Goal: Register for event/course

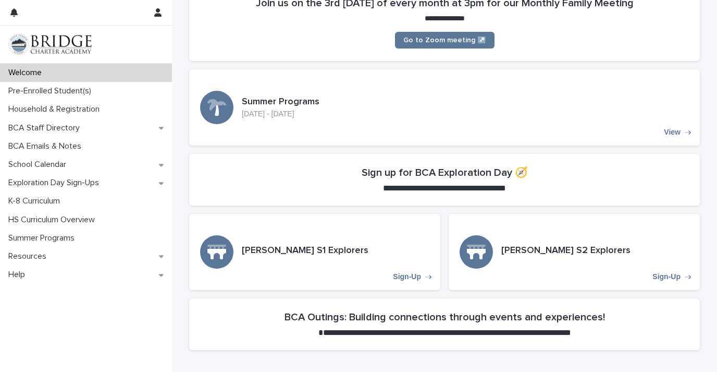
scroll to position [235, 0]
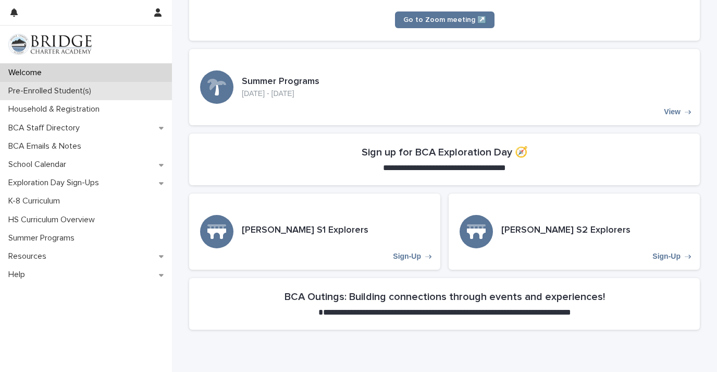
click at [61, 89] on p "Pre-Enrolled Student(s)" at bounding box center [51, 91] width 95 height 10
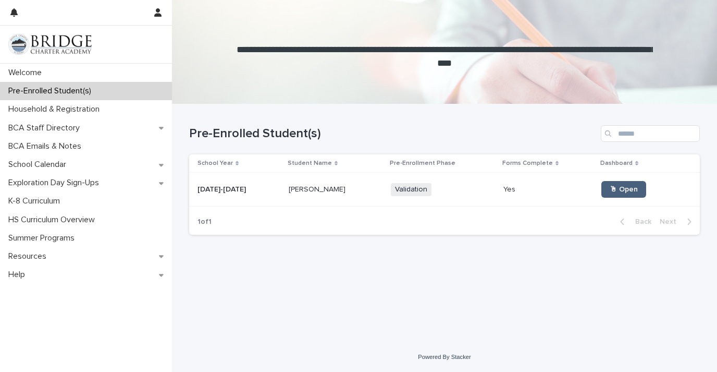
click at [610, 191] on span "🖱 Open" at bounding box center [624, 189] width 28 height 7
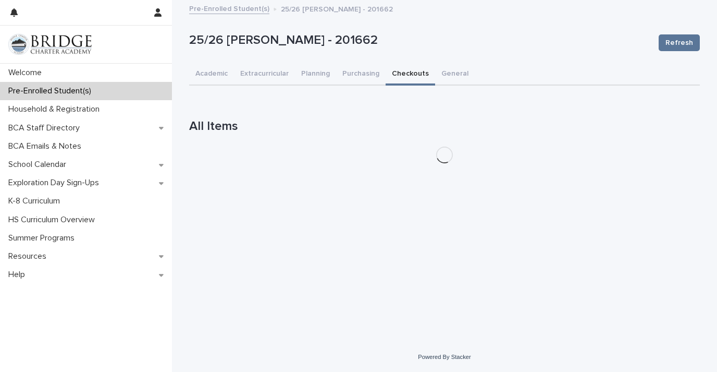
click at [412, 67] on button "Checkouts" at bounding box center [411, 75] width 50 height 22
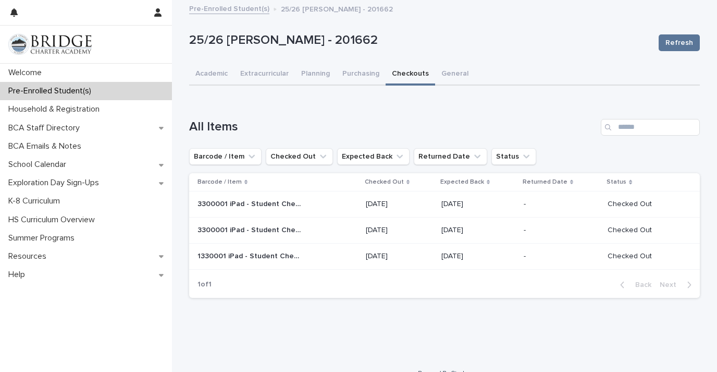
click at [268, 203] on p "3300001 iPad - Student Checkout" at bounding box center [251, 203] width 106 height 11
click at [240, 227] on p "3300001 iPad - Student Checkout" at bounding box center [251, 229] width 106 height 11
click at [242, 257] on p "1330001 iPad - Student Checkout" at bounding box center [251, 255] width 106 height 11
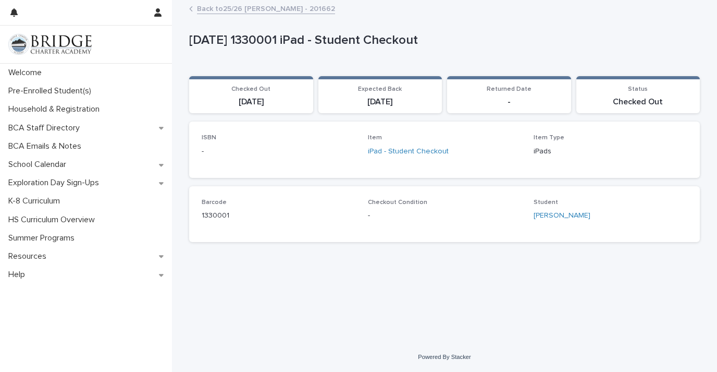
click at [55, 44] on img at bounding box center [49, 44] width 83 height 21
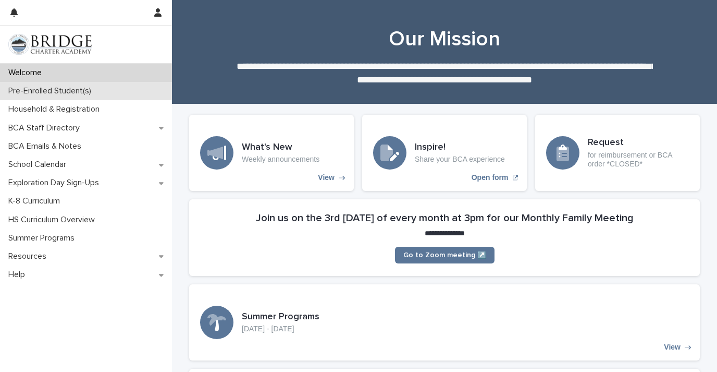
click at [36, 97] on div "Pre-Enrolled Student(s)" at bounding box center [86, 91] width 172 height 18
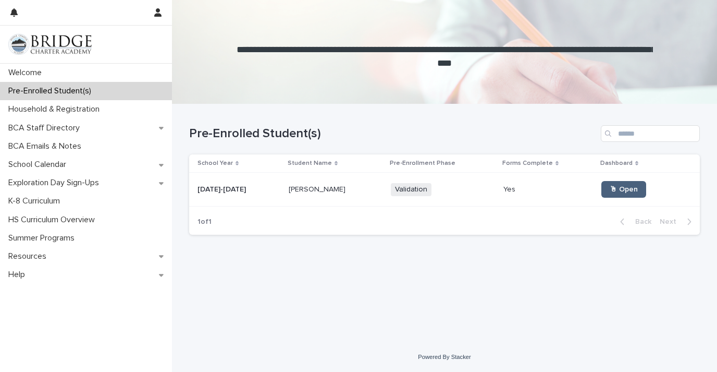
click at [610, 190] on span "🖱 Open" at bounding box center [624, 189] width 28 height 7
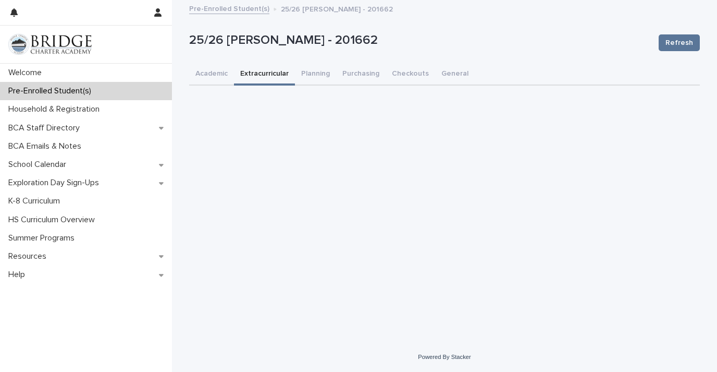
click at [260, 67] on button "Extracurricular" at bounding box center [264, 75] width 61 height 22
click at [319, 69] on button "Planning" at bounding box center [315, 75] width 41 height 22
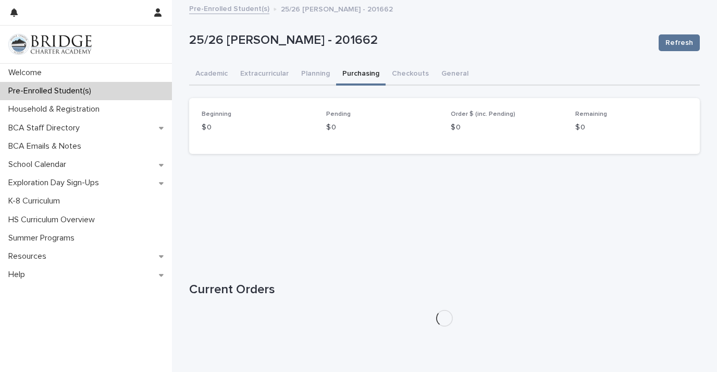
click at [350, 71] on button "Purchasing" at bounding box center [361, 75] width 50 height 22
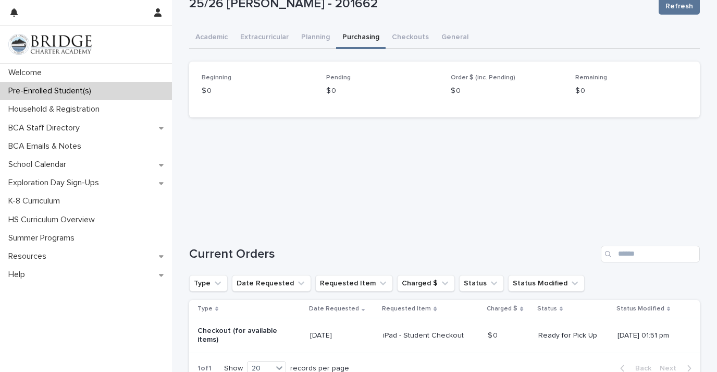
scroll to position [34, 0]
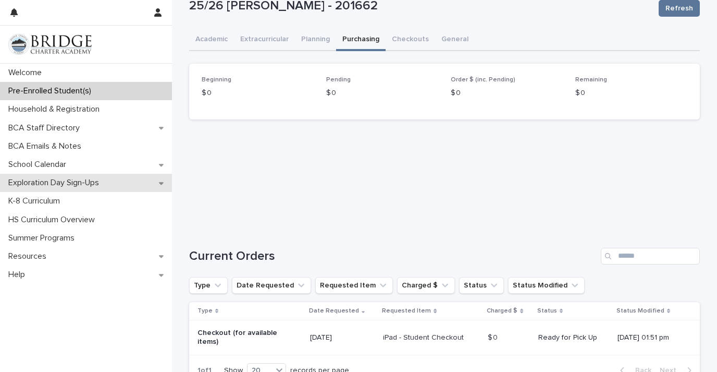
click at [97, 184] on p "Exploration Day Sign-Ups" at bounding box center [55, 183] width 103 height 10
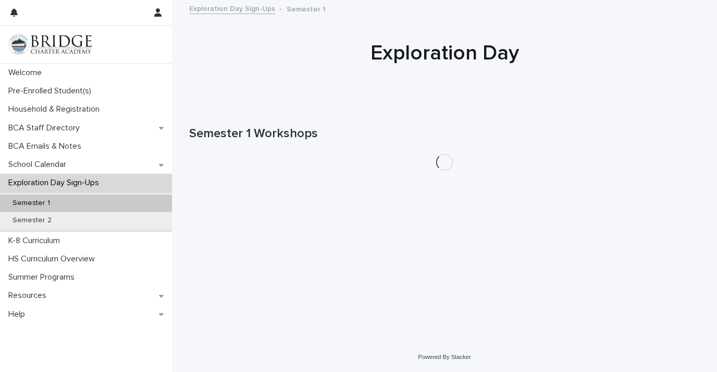
click at [45, 197] on div "Semester 1" at bounding box center [86, 202] width 172 height 17
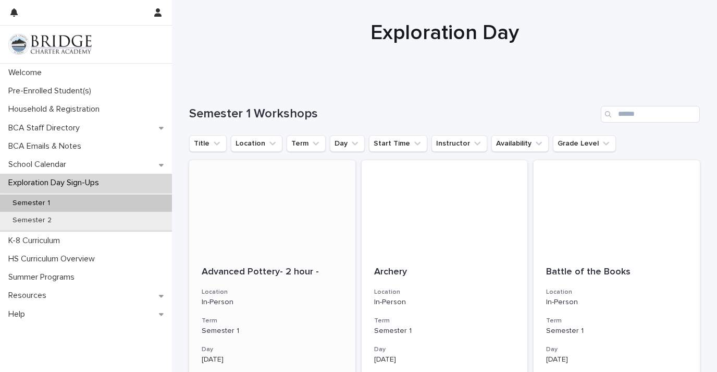
scroll to position [19, 0]
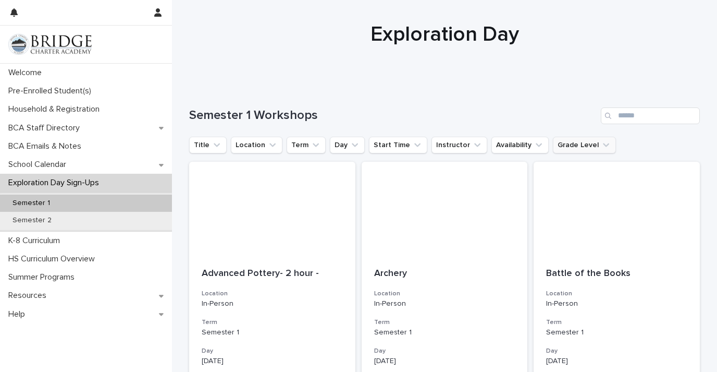
click at [584, 140] on button "Grade Level" at bounding box center [584, 145] width 63 height 17
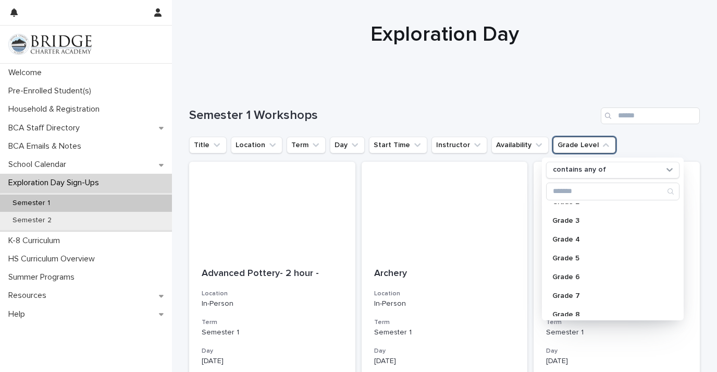
scroll to position [55, 0]
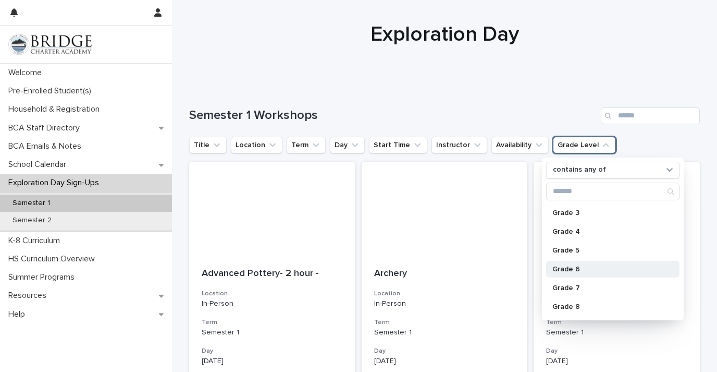
click at [576, 266] on p "Grade 6" at bounding box center [608, 268] width 111 height 7
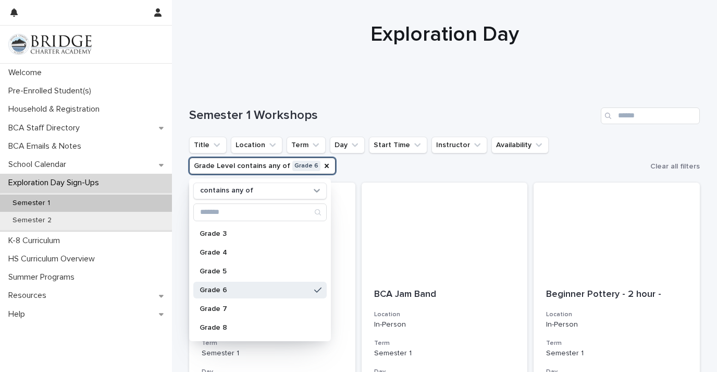
click at [530, 72] on div at bounding box center [444, 34] width 545 height 104
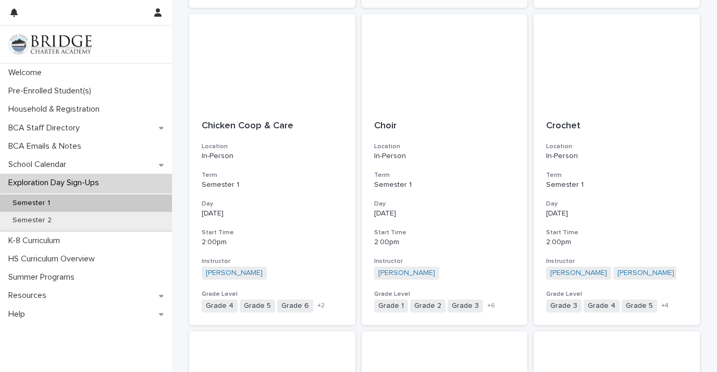
scroll to position [505, 0]
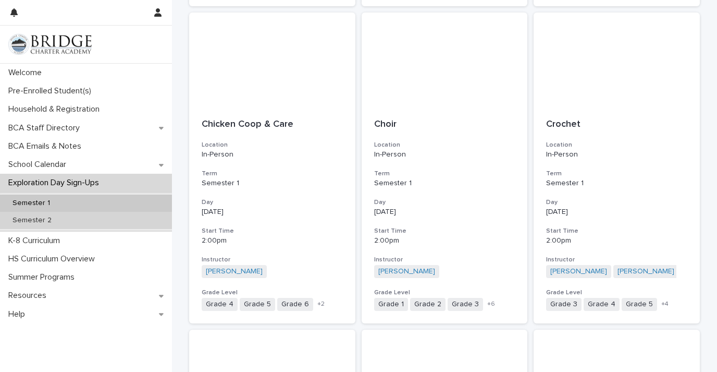
click at [80, 224] on div "Semester 2" at bounding box center [86, 220] width 172 height 17
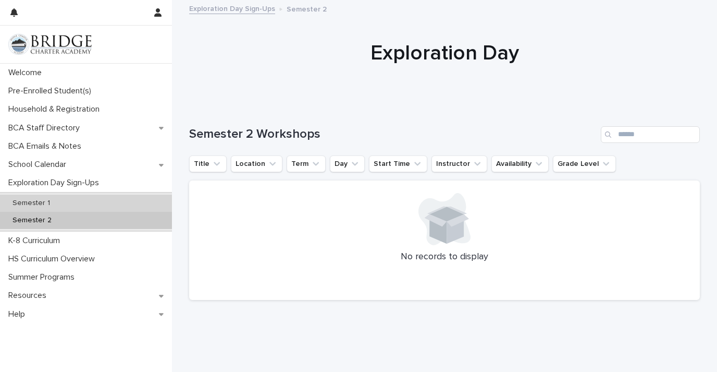
click at [96, 194] on div "Semester 1" at bounding box center [86, 202] width 172 height 17
